Goal: Information Seeking & Learning: Learn about a topic

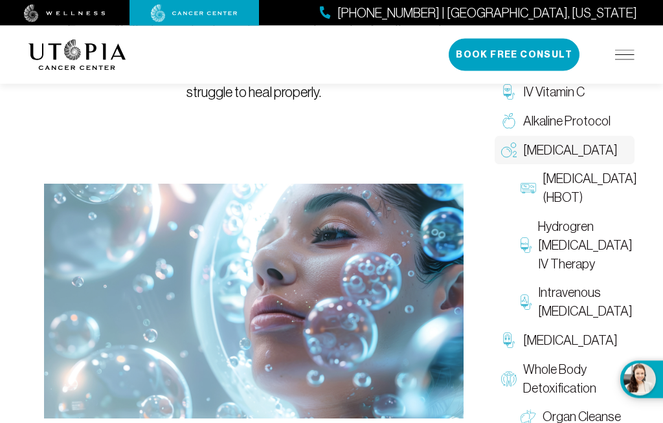
scroll to position [285, 0]
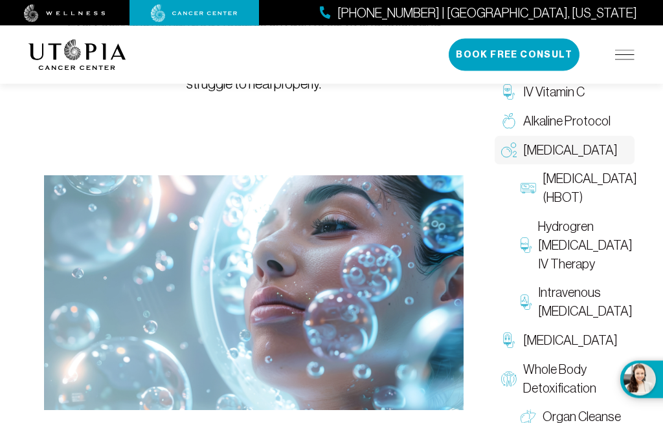
click at [563, 115] on span "Alkaline Protocol" at bounding box center [566, 121] width 87 height 19
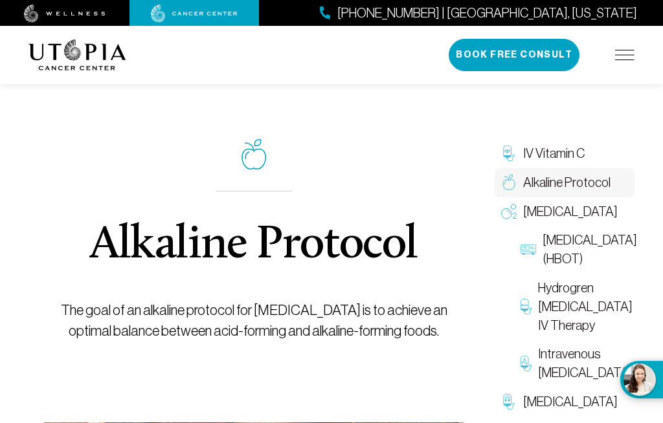
click at [544, 211] on span "[MEDICAL_DATA]" at bounding box center [570, 212] width 94 height 19
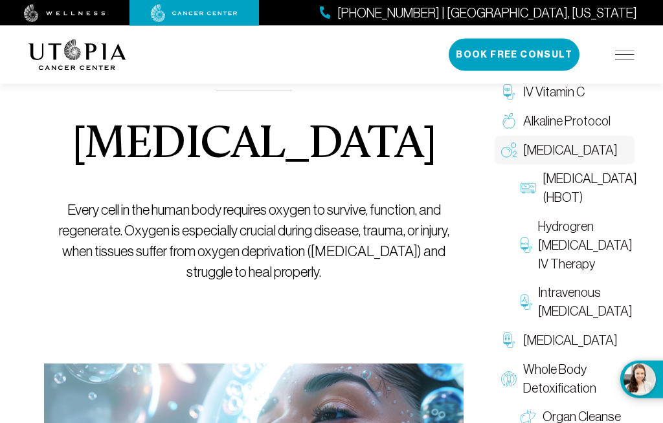
scroll to position [106, 0]
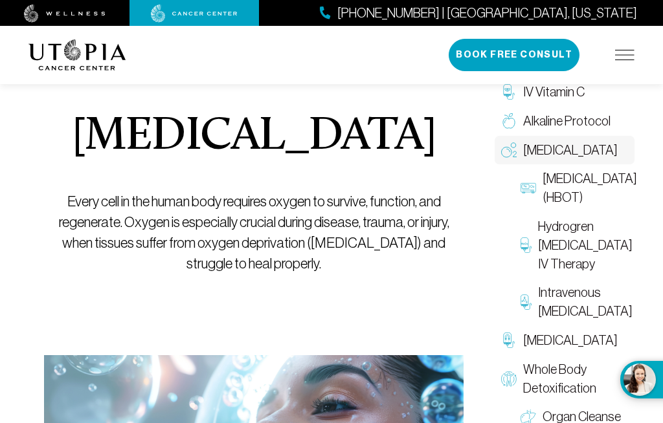
click at [568, 273] on span "Hydrogren [MEDICAL_DATA] IV Therapy" at bounding box center [585, 245] width 94 height 56
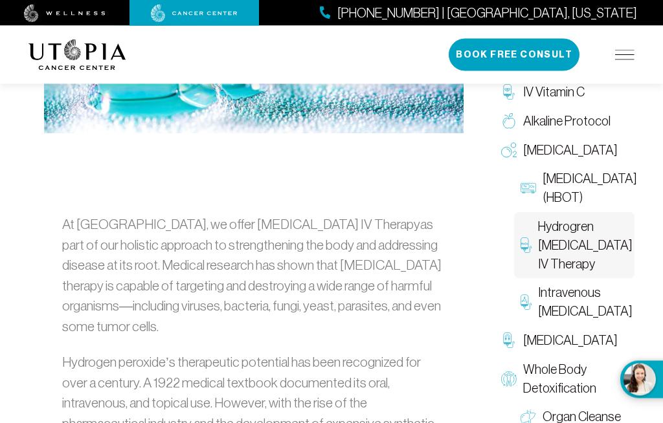
scroll to position [558, 0]
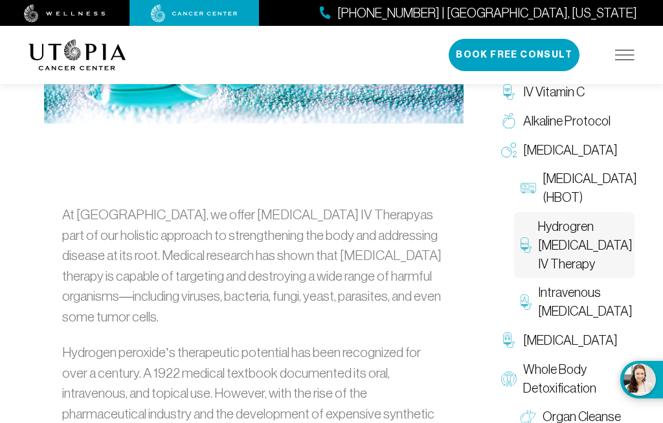
click at [577, 321] on span "Intravenous [MEDICAL_DATA]" at bounding box center [585, 302] width 94 height 38
